Goal: Complete application form

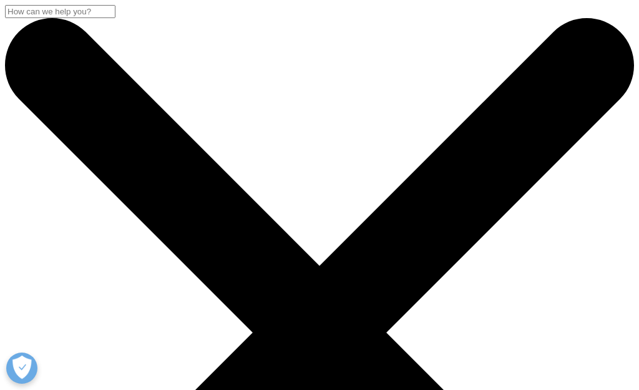
scroll to position [125, 0]
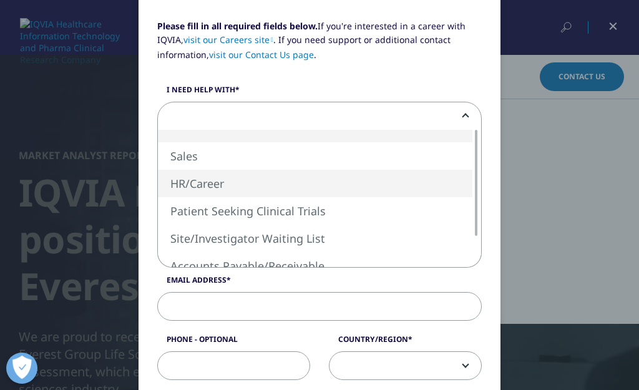
select select "HR Career"
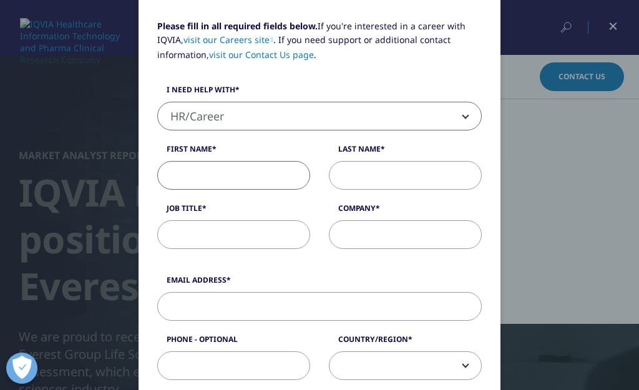
click at [218, 185] on input "First Name" at bounding box center [233, 175] width 153 height 29
type input "[PERSON_NAME]"
type input "-"
type input "[EMAIL_ADDRESS][DOMAIN_NAME]"
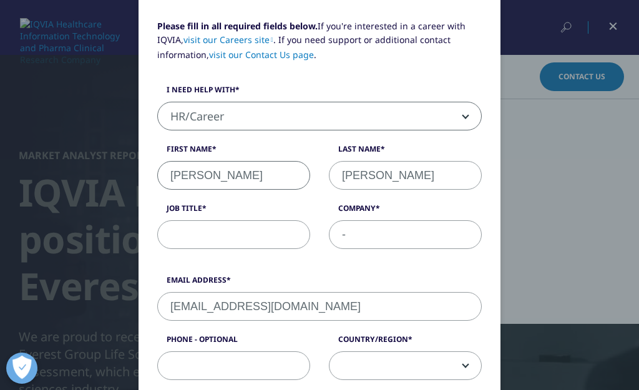
type input "2015552012"
select select "[GEOGRAPHIC_DATA]"
drag, startPoint x: 240, startPoint y: 223, endPoint x: 237, endPoint y: 234, distance: 11.3
click at [237, 234] on input "Job Title" at bounding box center [233, 234] width 153 height 29
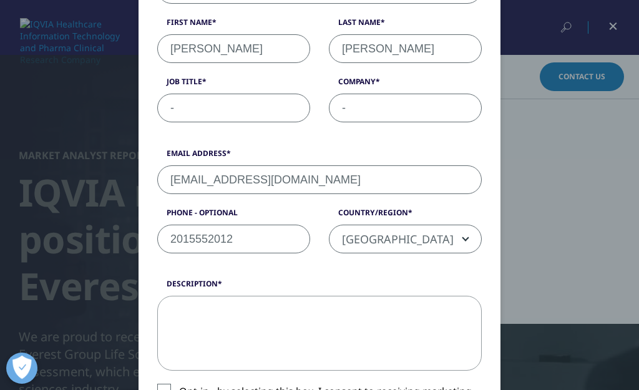
scroll to position [312, 0]
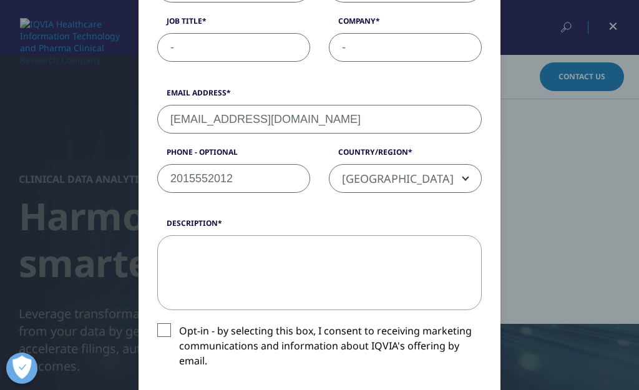
type input "-"
drag, startPoint x: 369, startPoint y: 175, endPoint x: 366, endPoint y: 185, distance: 10.3
click at [368, 176] on span "[GEOGRAPHIC_DATA]" at bounding box center [405, 179] width 152 height 29
click at [214, 264] on textarea "Description" at bounding box center [319, 272] width 325 height 75
paste textarea "Hello, I would like to offer some suggestions for your website. No cost, no cat…"
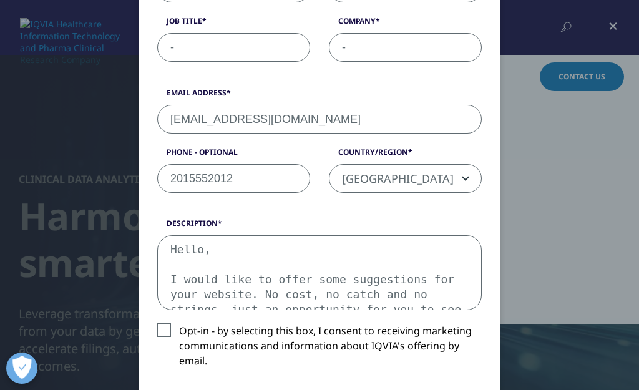
scroll to position [157, 0]
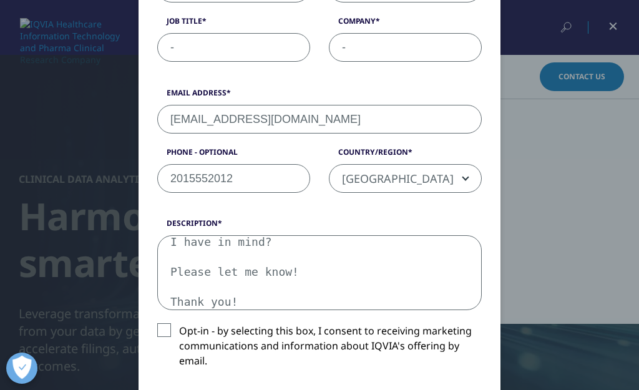
type textarea "Hello, I would like to offer some suggestions for your website. No cost, no cat…"
click at [157, 333] on label "Opt-in - by selecting this box, I consent to receiving marketing communications…" at bounding box center [319, 349] width 325 height 52
click at [179, 323] on input "Opt-in - by selecting this box, I consent to receiving marketing communications…" at bounding box center [179, 323] width 0 height 0
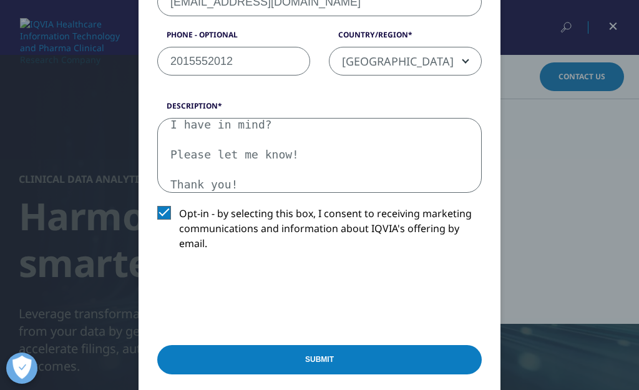
scroll to position [499, 0]
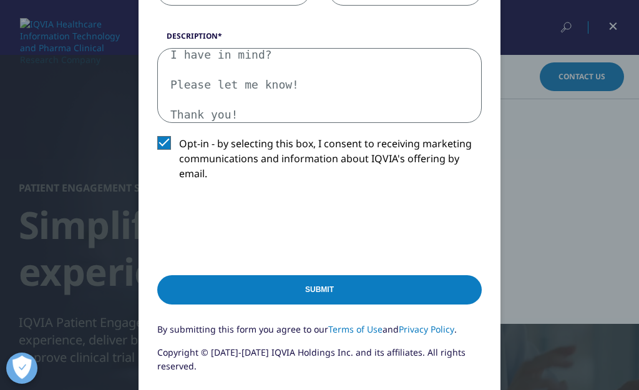
click at [338, 283] on input "Submit" at bounding box center [319, 289] width 325 height 29
